Goal: Obtain resource: Download file/media

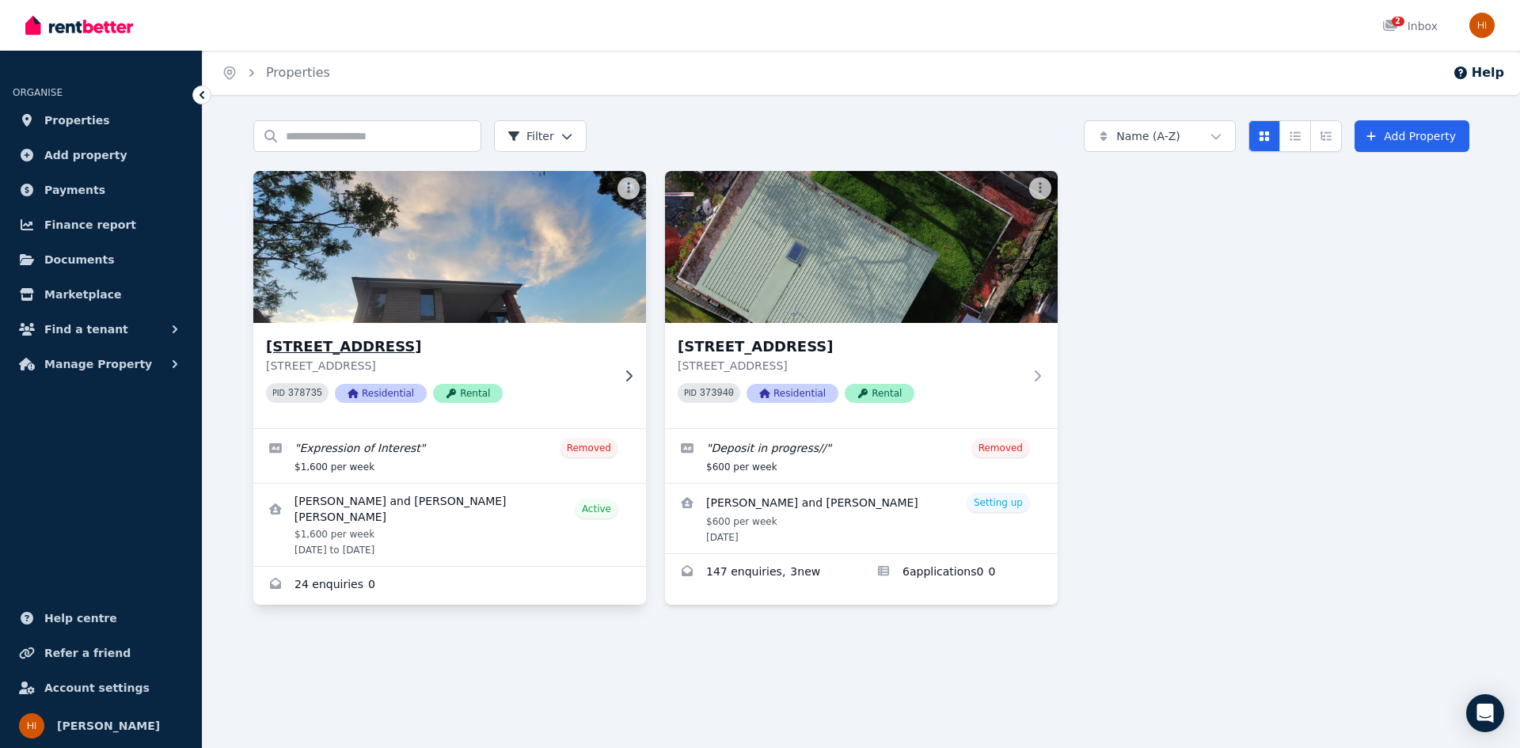
click at [564, 342] on h3 "[STREET_ADDRESS]" at bounding box center [438, 347] width 345 height 22
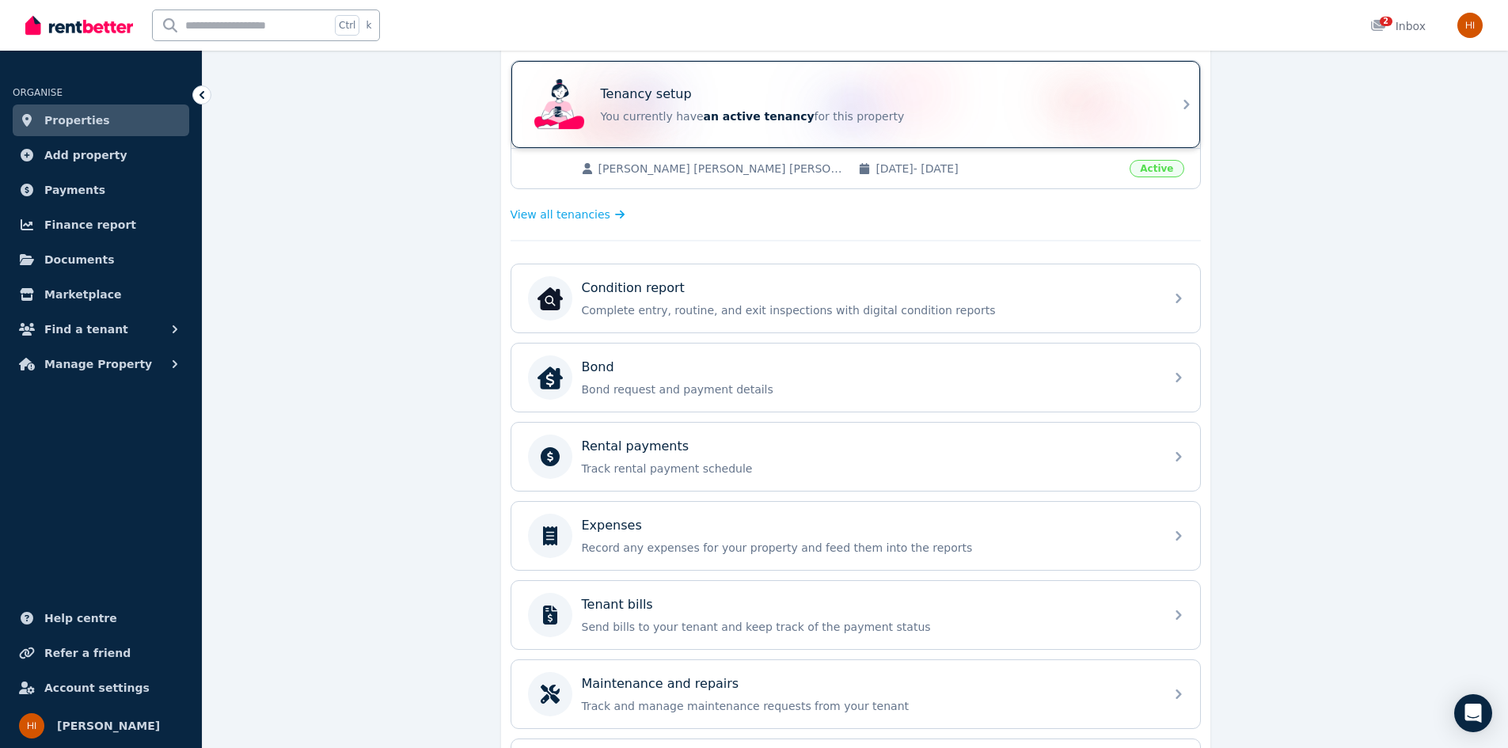
scroll to position [317, 0]
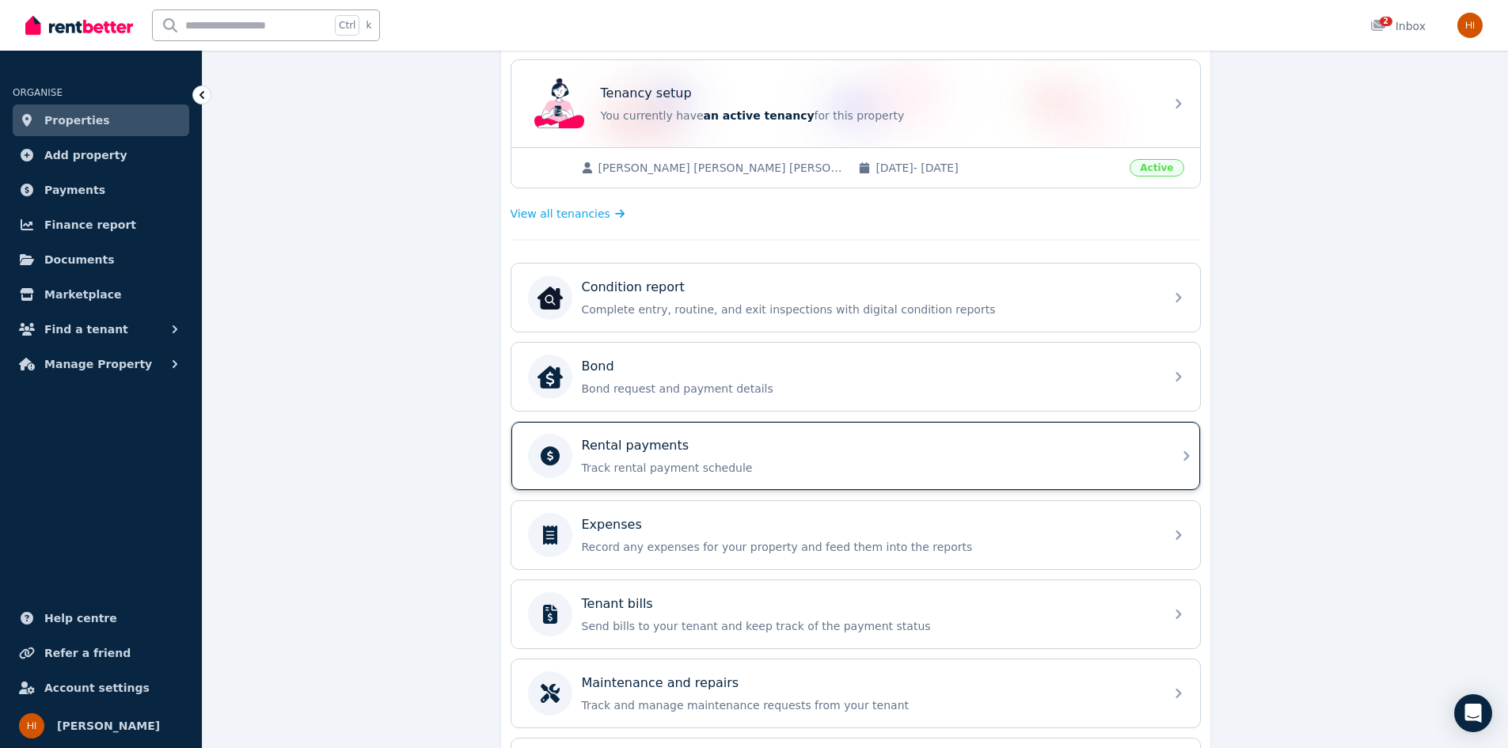
click at [1032, 462] on p "Track rental payment schedule" at bounding box center [868, 468] width 573 height 16
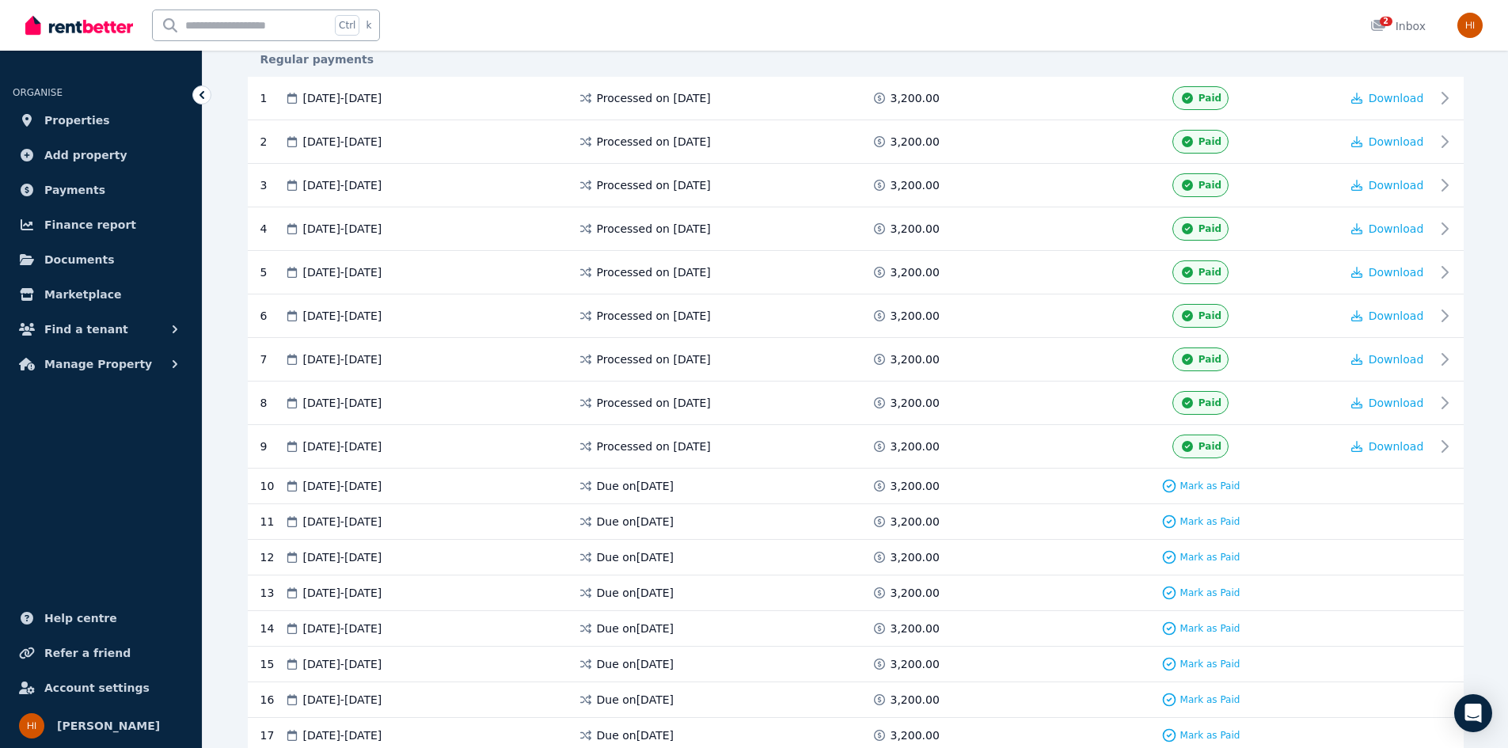
scroll to position [317, 0]
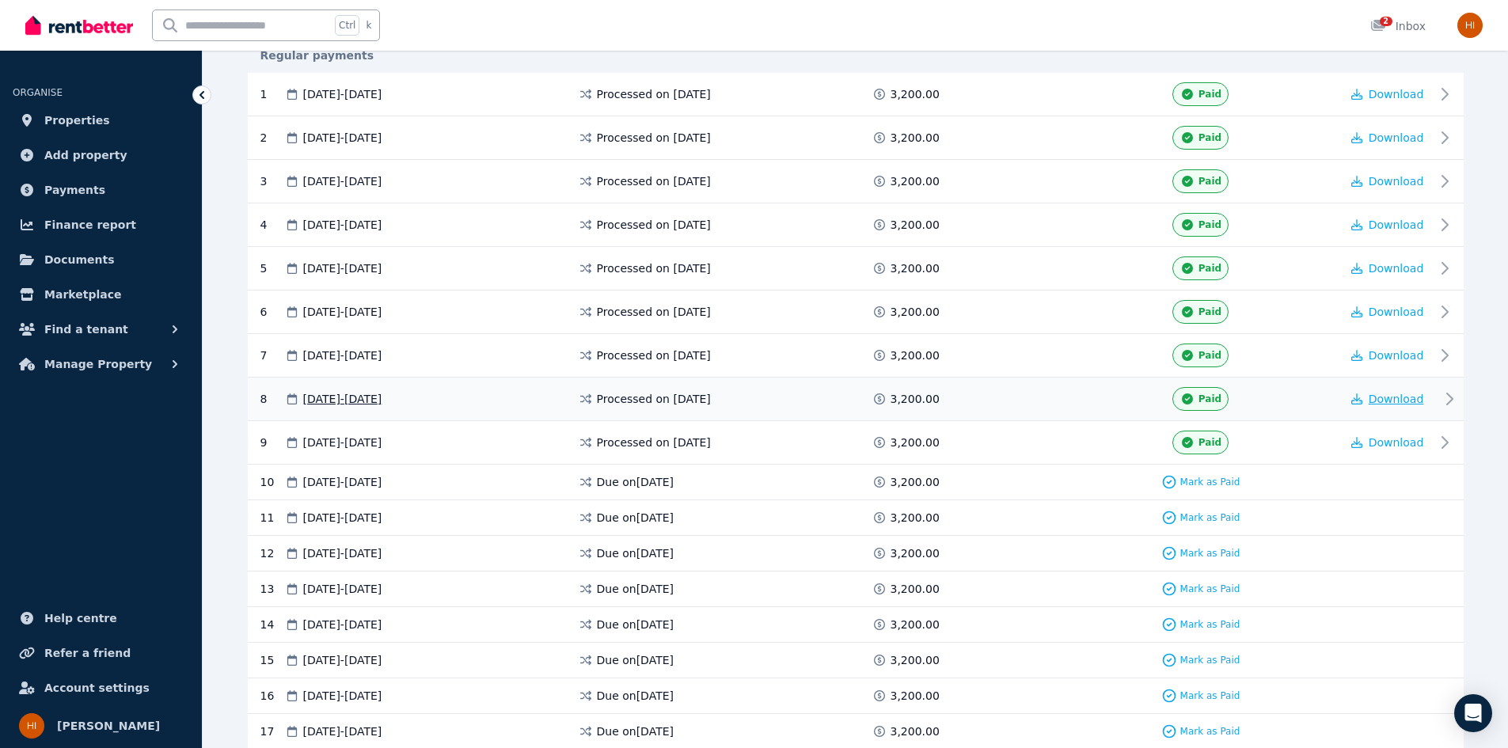
click at [1418, 396] on span "Download" at bounding box center [1395, 399] width 55 height 13
click at [1397, 446] on span "Download" at bounding box center [1395, 442] width 55 height 13
click at [1407, 447] on span "Download" at bounding box center [1395, 442] width 55 height 13
